Goal: Task Accomplishment & Management: Manage account settings

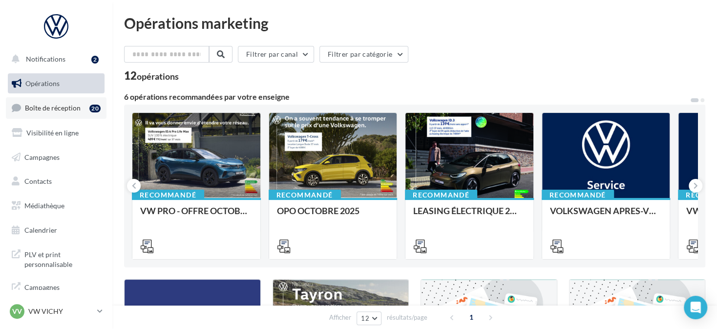
click at [100, 108] on link "Boîte de réception 20" at bounding box center [56, 107] width 101 height 21
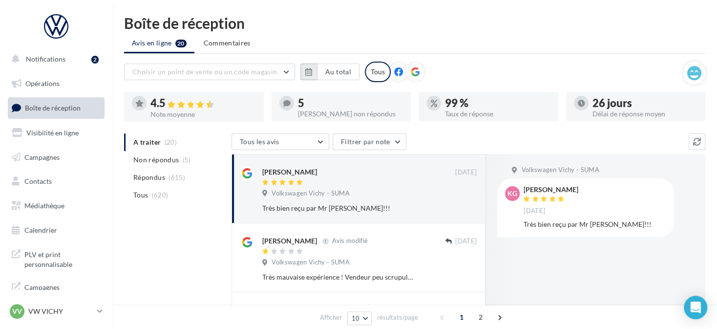
click at [315, 70] on button "button" at bounding box center [308, 71] width 17 height 17
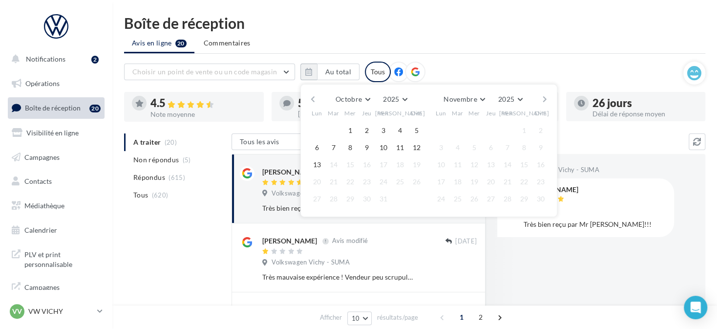
click at [313, 99] on button "button" at bounding box center [313, 99] width 8 height 14
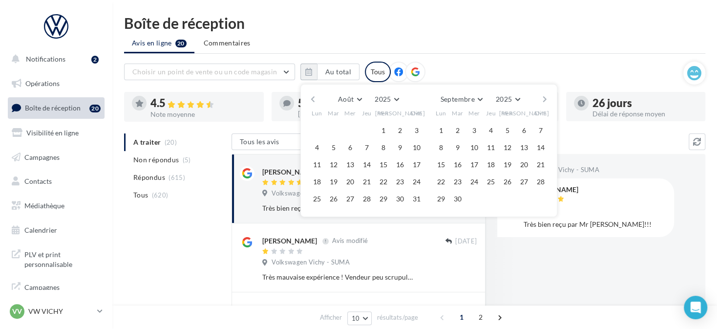
click at [545, 97] on button "button" at bounding box center [545, 99] width 8 height 14
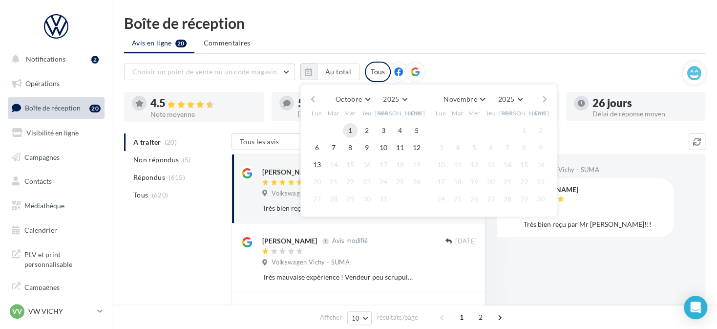
click at [347, 127] on button "1" at bounding box center [350, 130] width 15 height 15
click at [310, 166] on button "13" at bounding box center [317, 164] width 15 height 15
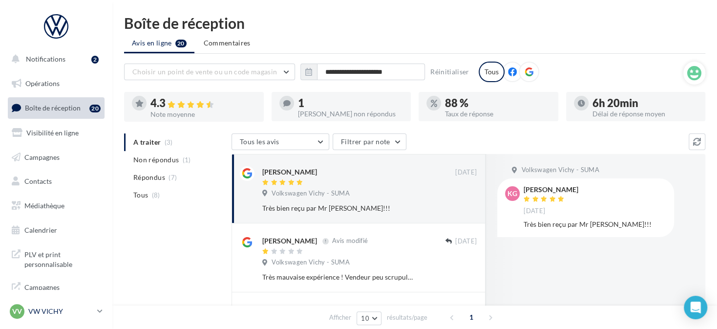
click at [100, 318] on link "VV VW VICHY vw-char-dup" at bounding box center [56, 311] width 97 height 19
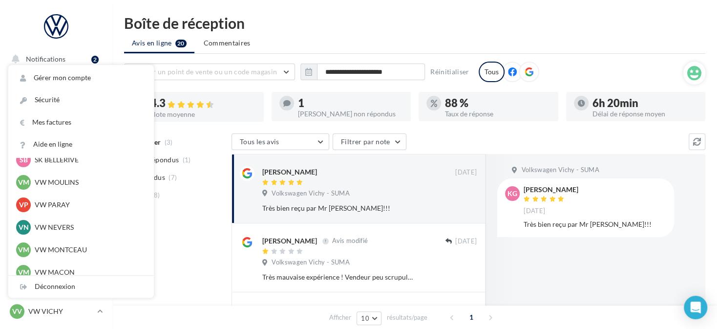
scroll to position [293, 0]
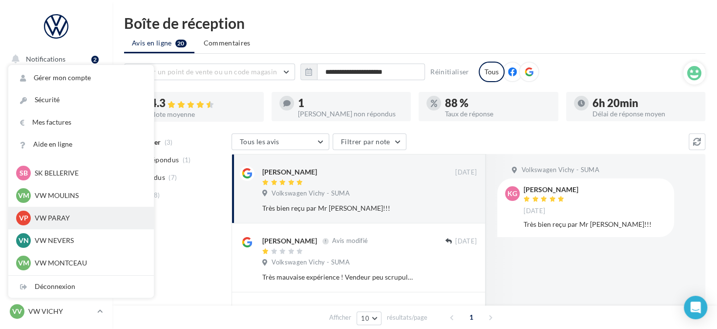
click at [113, 217] on p "VW PARAY" at bounding box center [88, 218] width 107 height 10
